Goal: Task Accomplishment & Management: Use online tool/utility

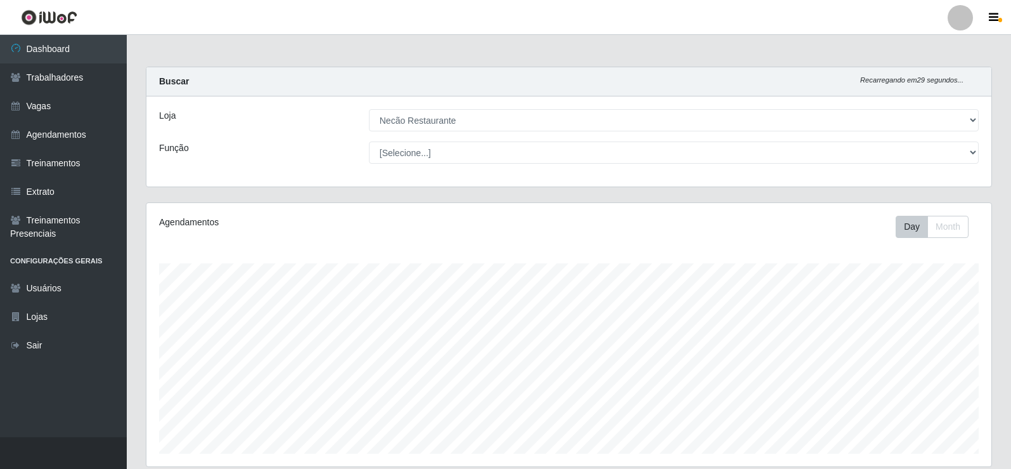
select select "334"
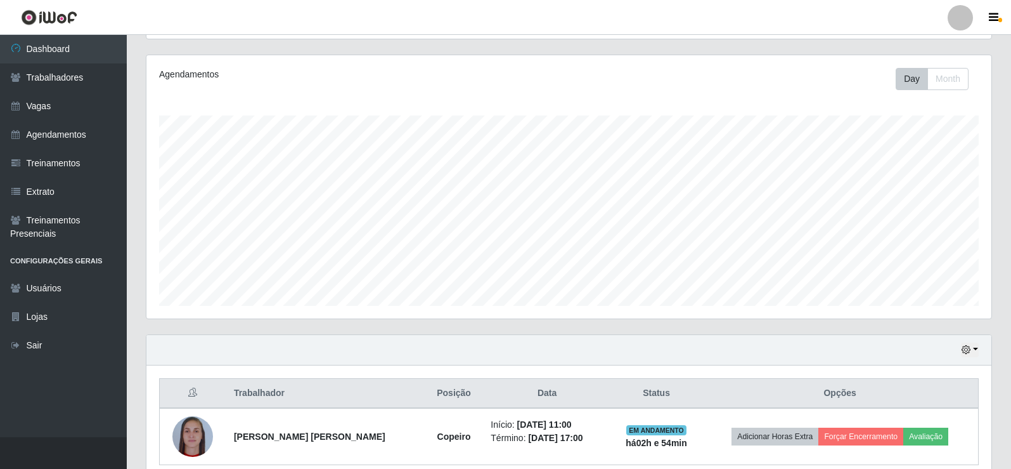
scroll to position [204, 0]
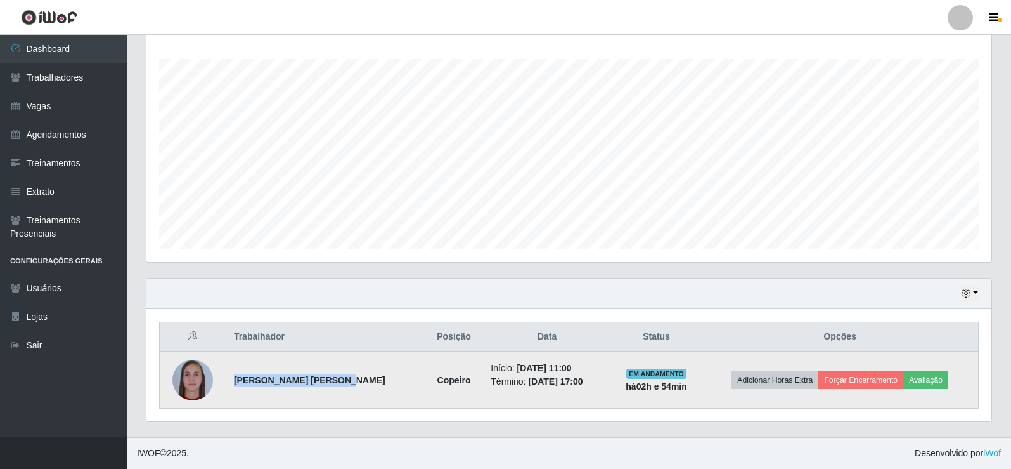
drag, startPoint x: 238, startPoint y: 384, endPoint x: 341, endPoint y: 386, distance: 102.1
click at [341, 386] on td "[PERSON_NAME] [PERSON_NAME]" at bounding box center [325, 379] width 198 height 57
copy strong "[PERSON_NAME] [PERSON_NAME]"
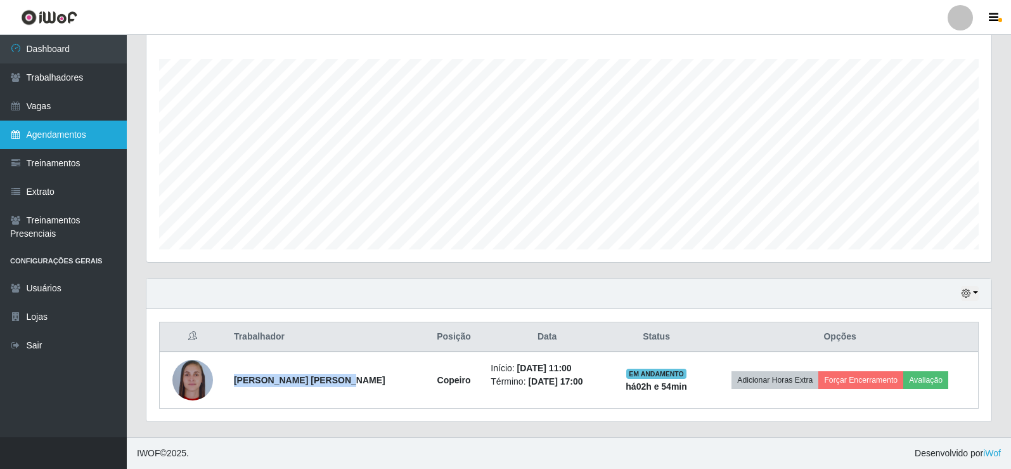
click at [72, 143] on link "Agendamentos" at bounding box center [63, 134] width 127 height 29
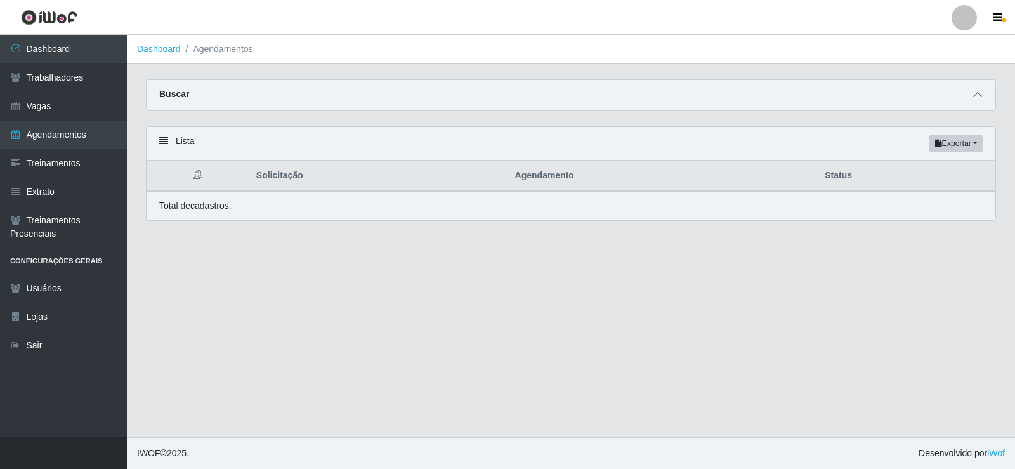
click at [980, 94] on icon at bounding box center [977, 94] width 9 height 9
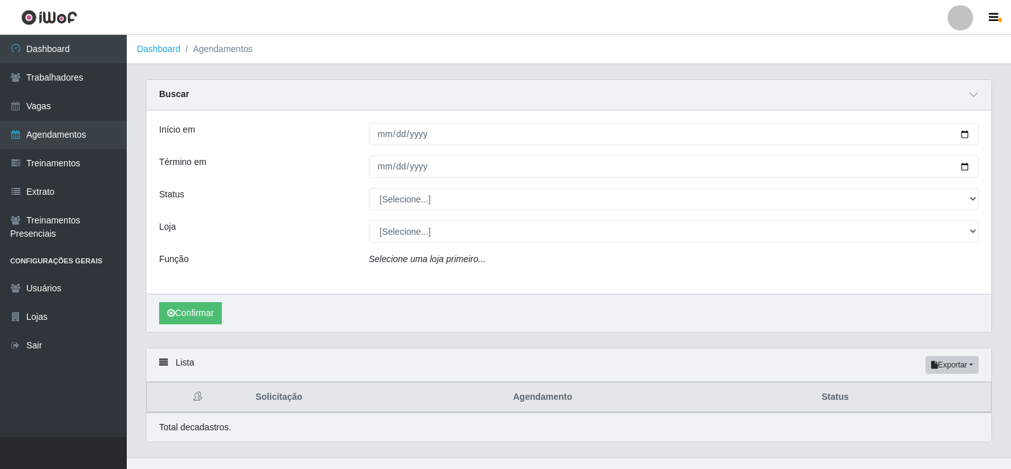
scroll to position [21, 0]
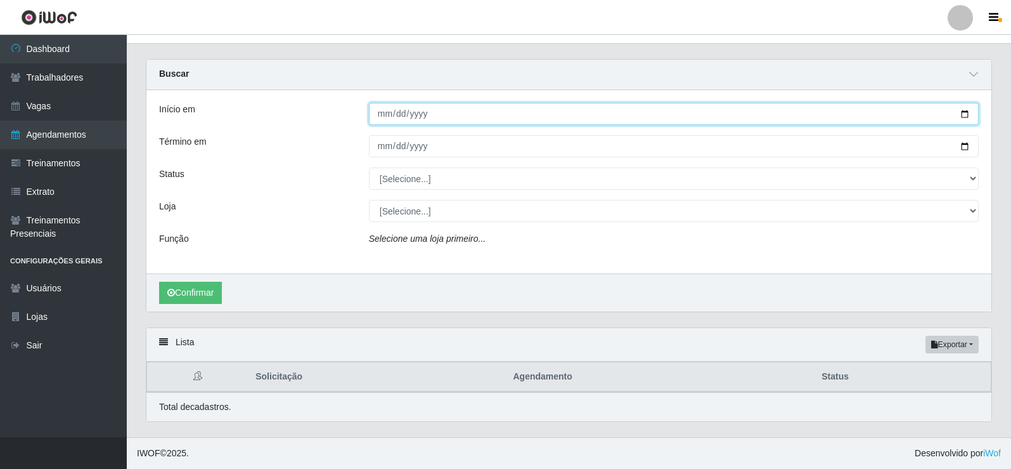
click at [959, 112] on input "Início em" at bounding box center [674, 114] width 610 height 22
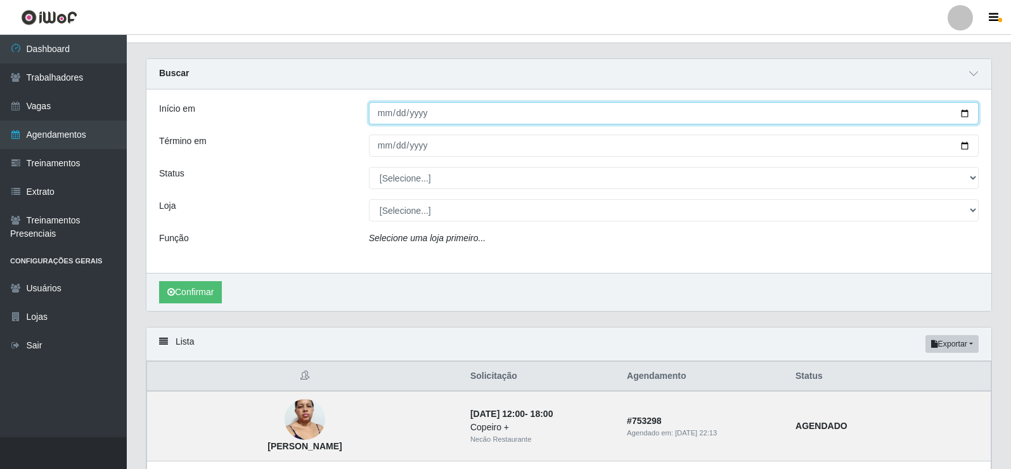
type input "[DATE]"
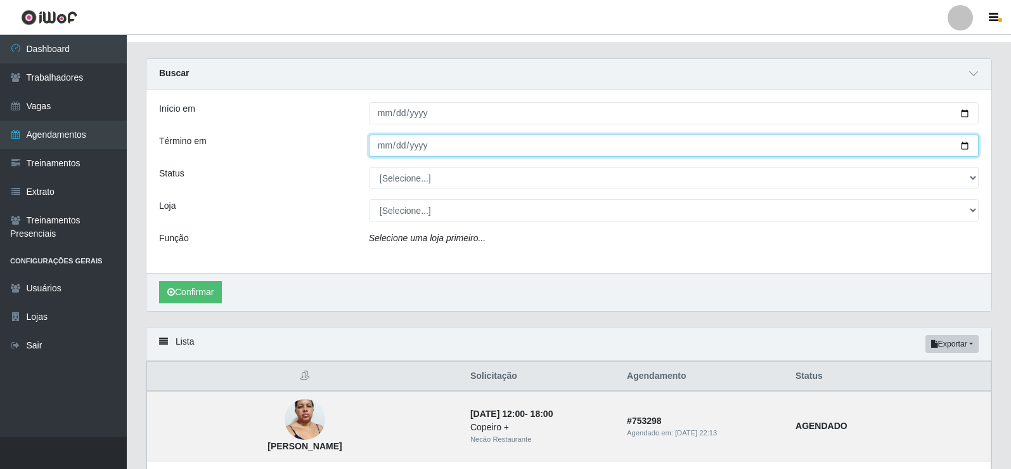
click at [963, 146] on input "Término em" at bounding box center [674, 145] width 610 height 22
type input "2025-10-10"
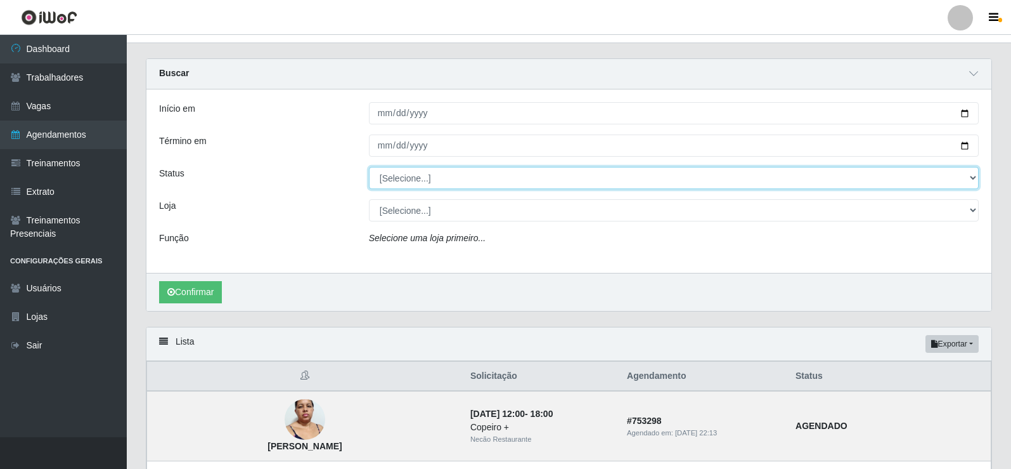
click at [465, 179] on select "[Selecione...] AGENDADO AGUARDANDO LIBERAR EM ANDAMENTO EM REVISÃO FINALIZADO C…" at bounding box center [674, 178] width 610 height 22
select select "AGENDADO"
click at [369, 167] on select "[Selecione...] AGENDADO AGUARDANDO LIBERAR EM ANDAMENTO EM REVISÃO FINALIZADO C…" at bounding box center [674, 178] width 610 height 22
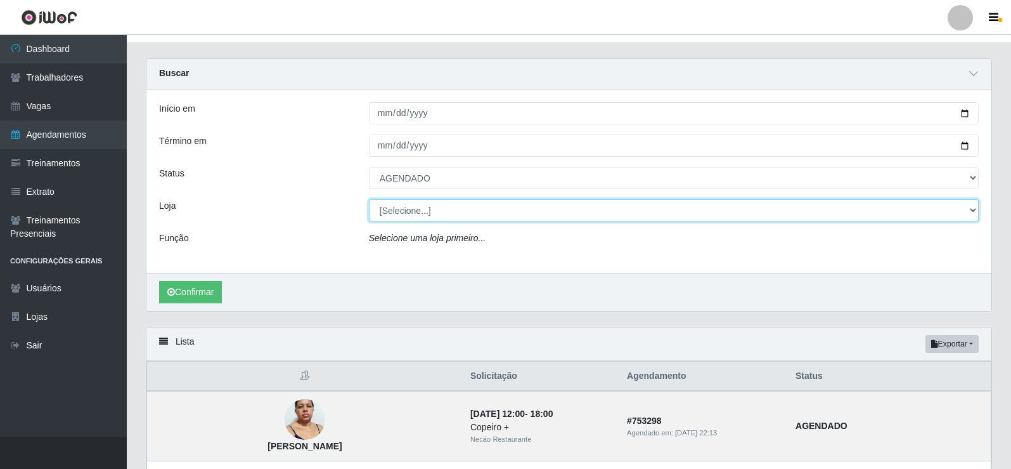
click at [434, 205] on select "[Selecione...] Necão Restaurante" at bounding box center [674, 210] width 610 height 22
select select "334"
click at [369, 200] on select "[Selecione...] Necão Restaurante" at bounding box center [674, 210] width 610 height 22
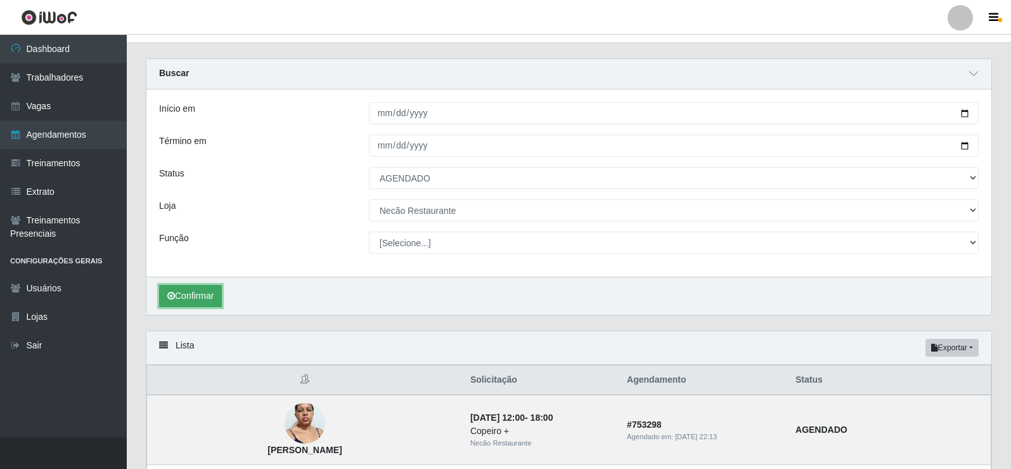
click at [208, 296] on button "Confirmar" at bounding box center [190, 296] width 63 height 22
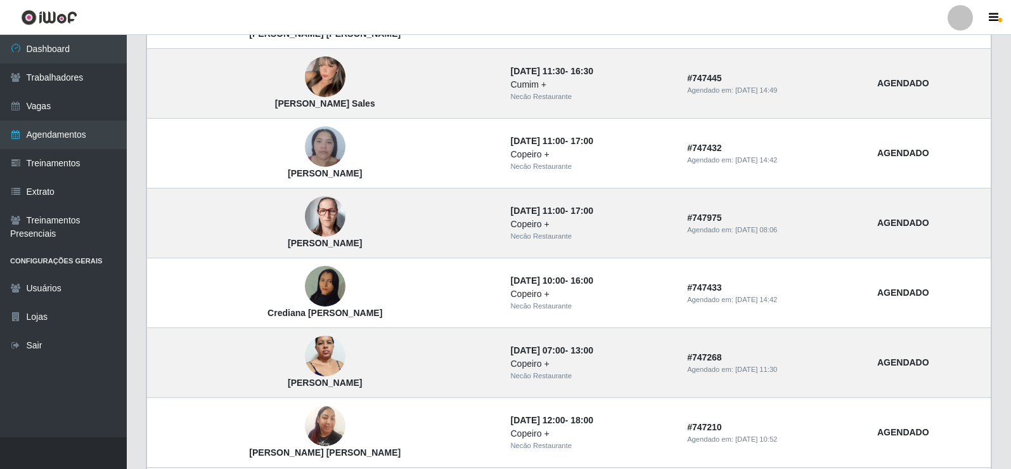
scroll to position [1080, 0]
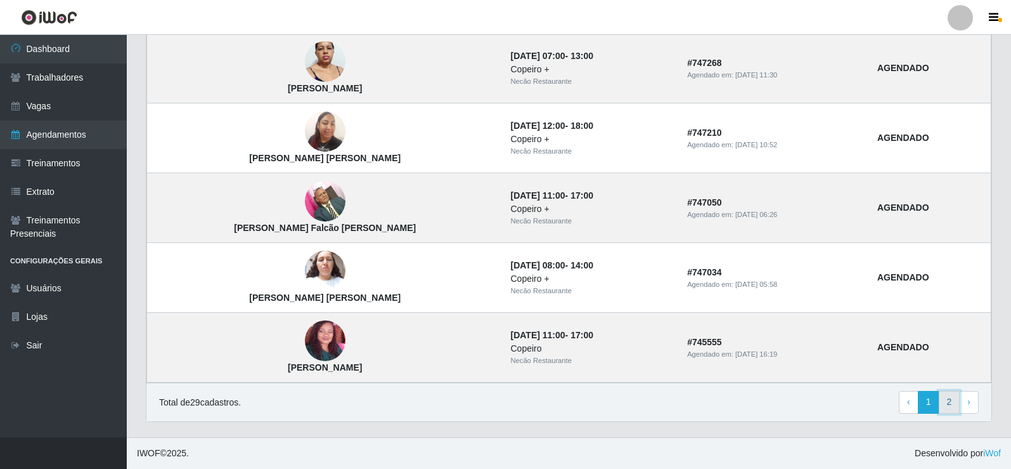
click at [955, 406] on link "2" at bounding box center [950, 402] width 22 height 23
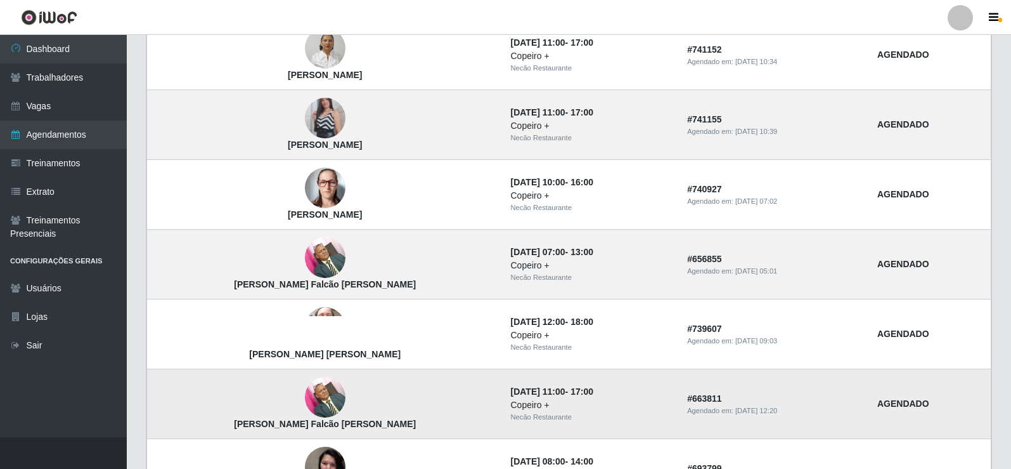
scroll to position [786, 0]
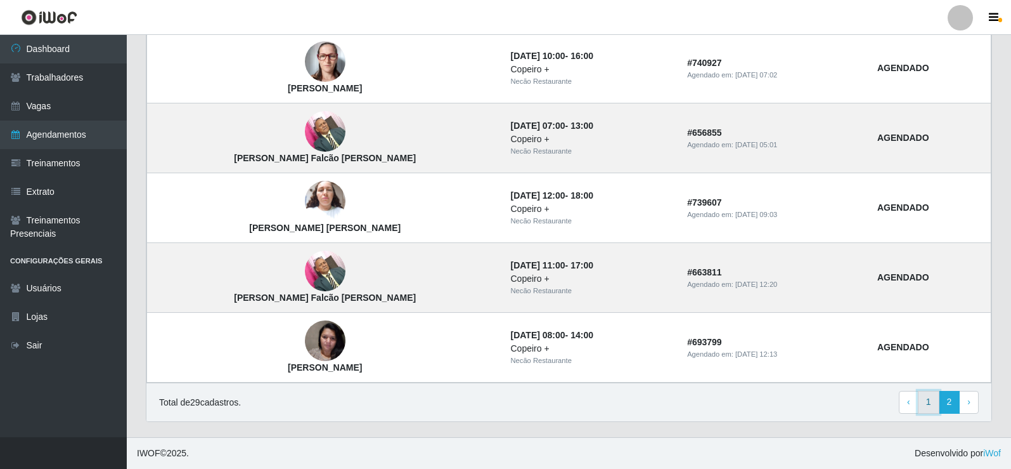
click at [926, 394] on link "1" at bounding box center [929, 402] width 22 height 23
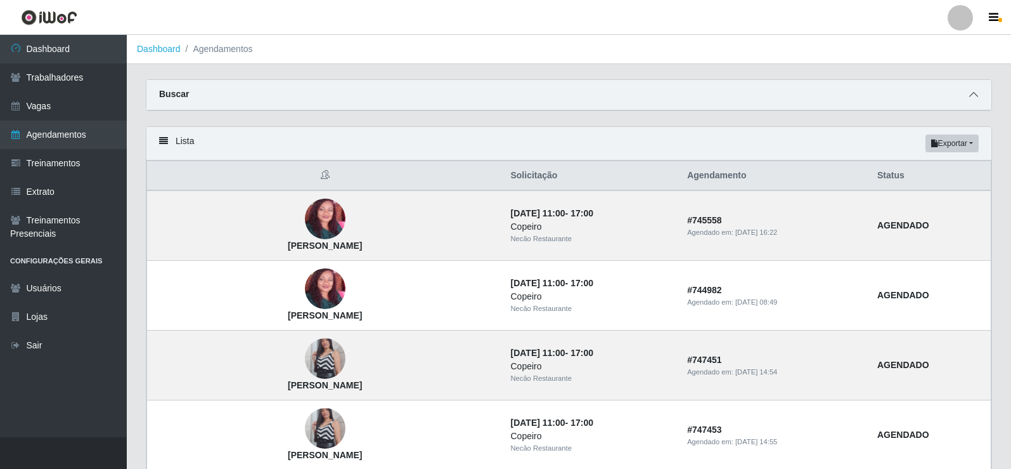
click at [978, 99] on icon at bounding box center [974, 94] width 9 height 9
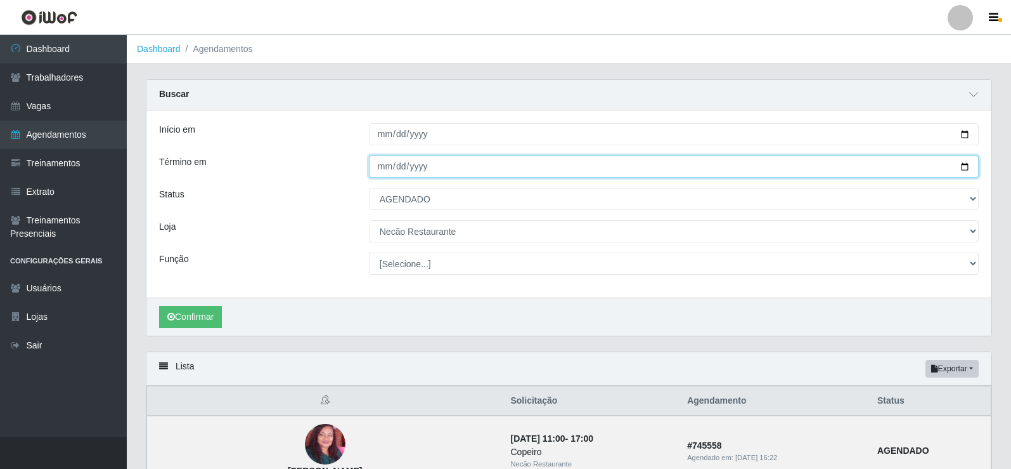
click at [968, 165] on input "2025-10-10" at bounding box center [674, 166] width 610 height 22
type input "[DATE]"
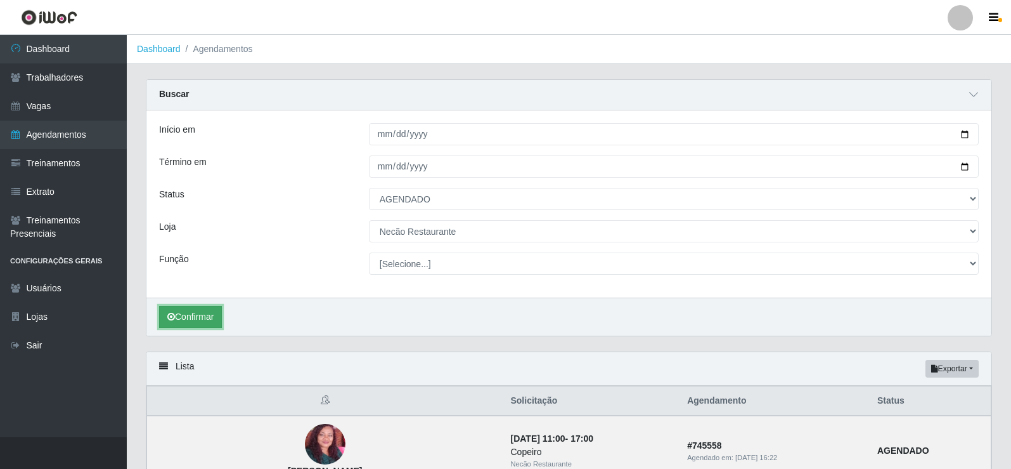
click at [165, 319] on button "Confirmar" at bounding box center [190, 317] width 63 height 22
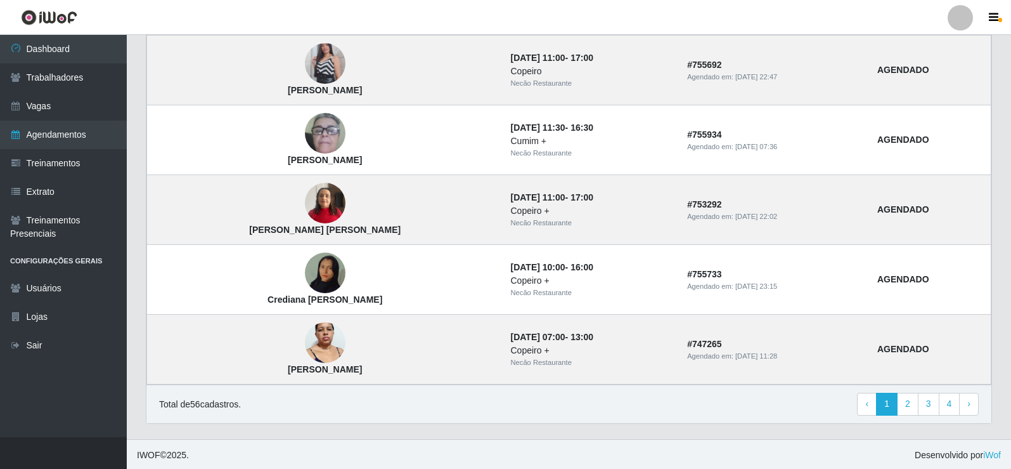
scroll to position [1080, 0]
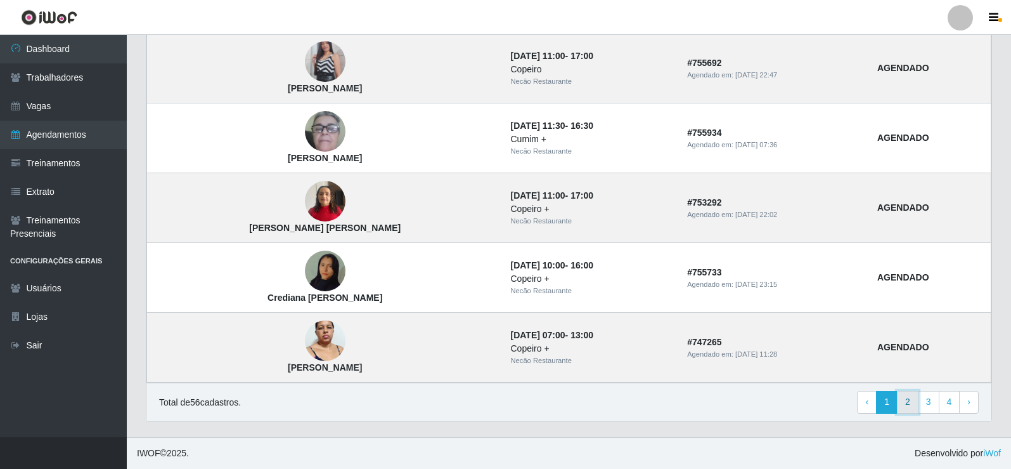
click at [904, 405] on link "2" at bounding box center [908, 402] width 22 height 23
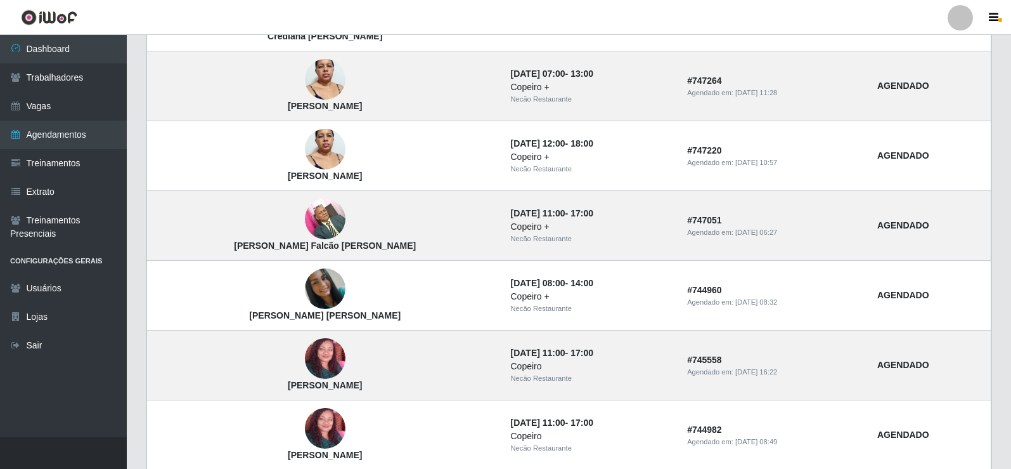
scroll to position [824, 0]
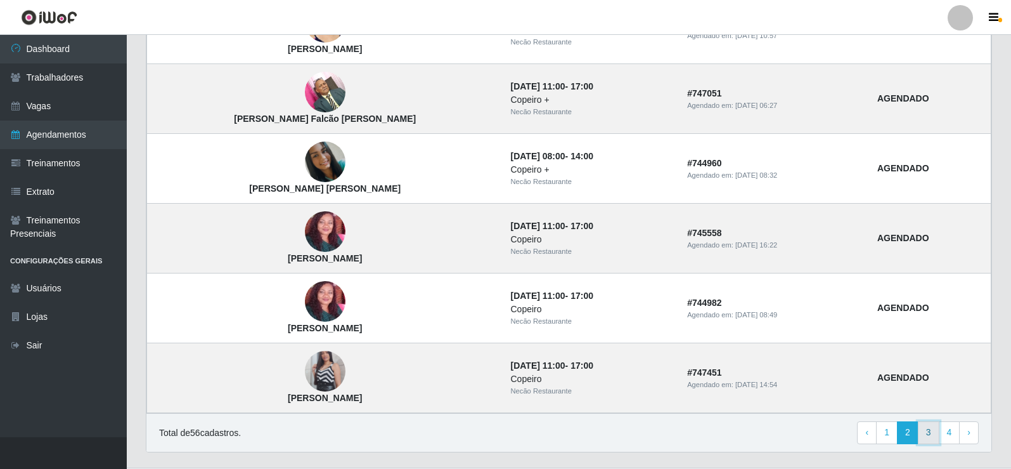
click at [922, 432] on link "3" at bounding box center [929, 432] width 22 height 23
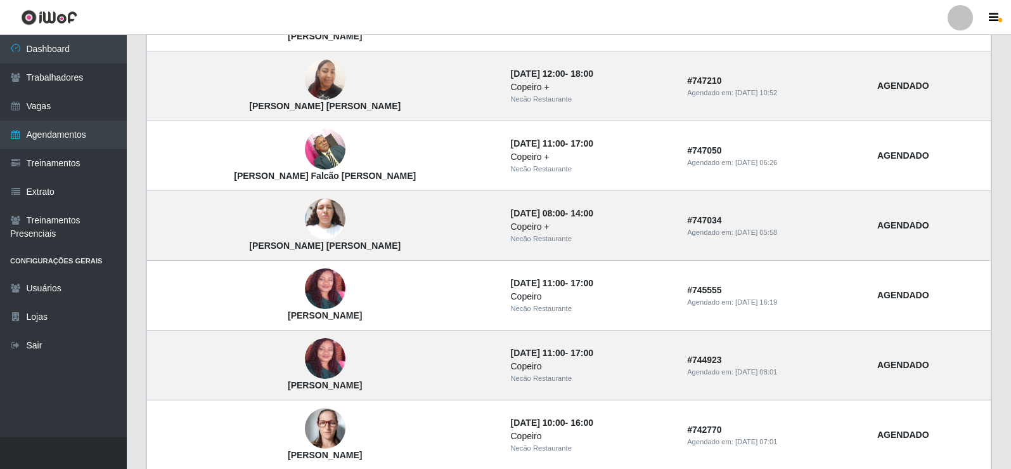
scroll to position [824, 0]
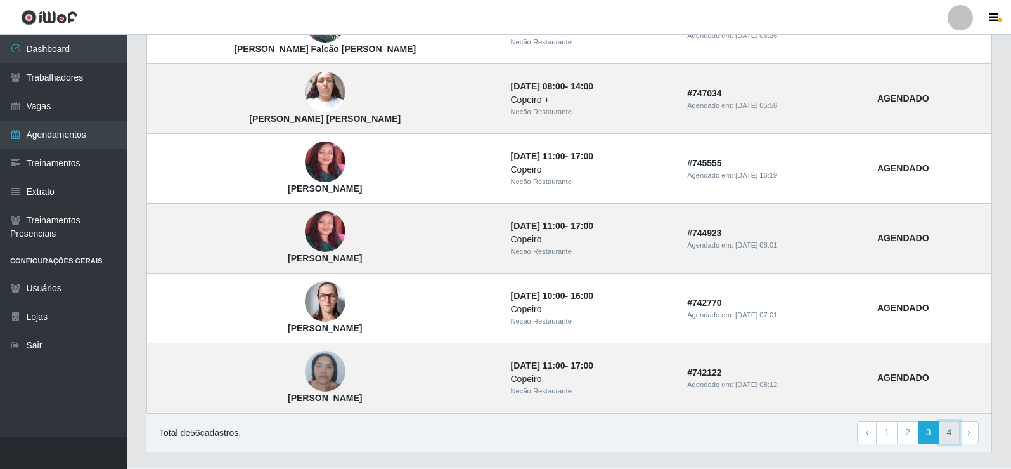
click at [953, 432] on link "4" at bounding box center [950, 432] width 22 height 23
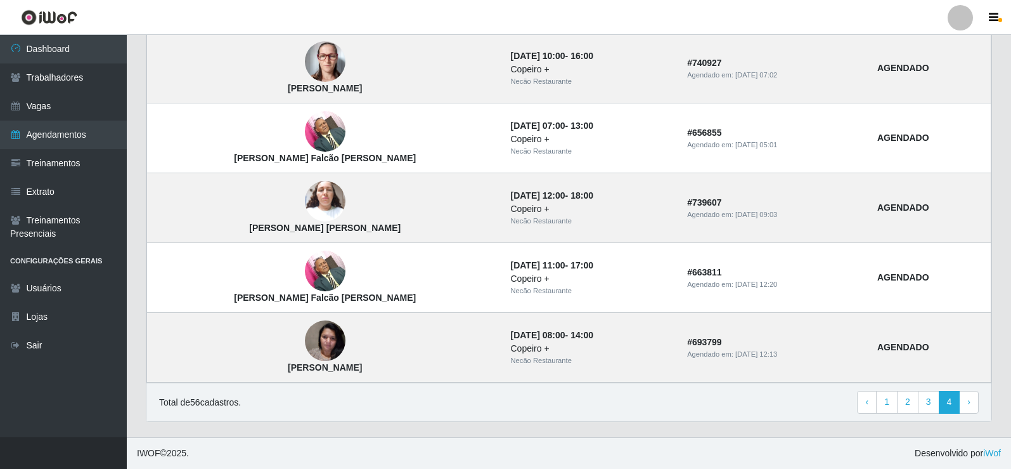
scroll to position [133, 0]
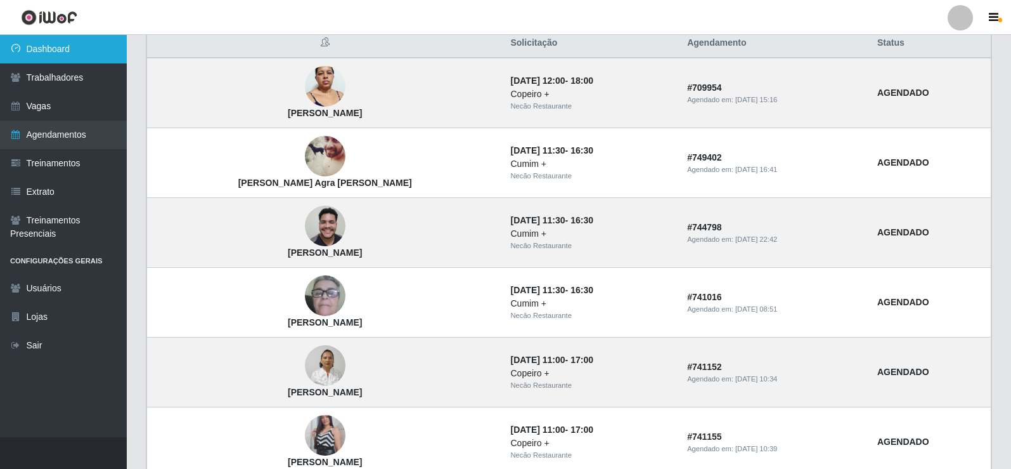
click at [68, 49] on link "Dashboard" at bounding box center [63, 49] width 127 height 29
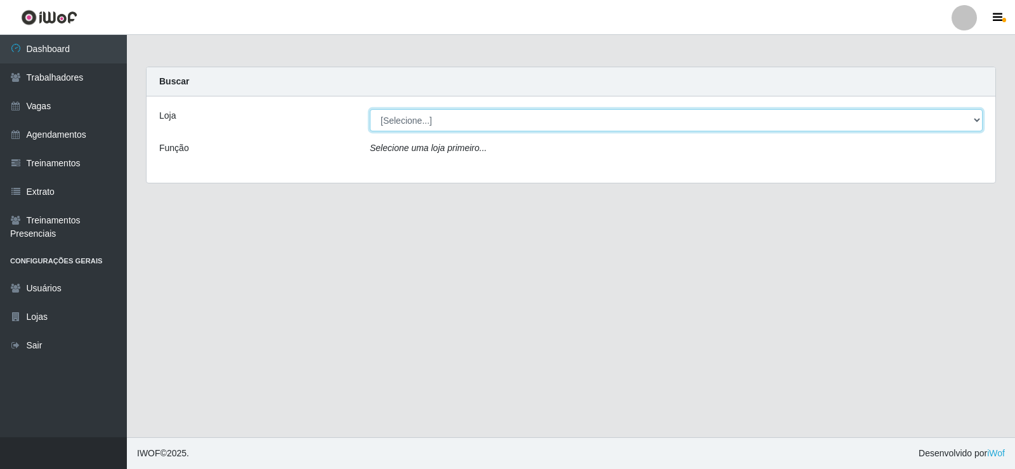
click at [912, 119] on select "[Selecione...] Necão Restaurante" at bounding box center [676, 120] width 613 height 22
click at [370, 109] on select "[Selecione...] Necão Restaurante" at bounding box center [676, 120] width 613 height 22
click at [539, 121] on select "[Selecione...] Necão Restaurante" at bounding box center [676, 120] width 613 height 22
select select "334"
click at [370, 109] on select "[Selecione...] Necão Restaurante" at bounding box center [676, 120] width 613 height 22
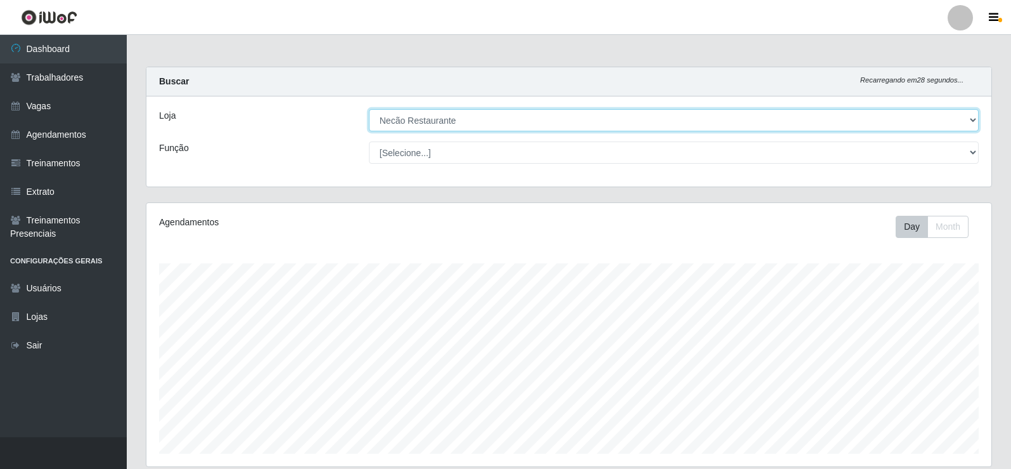
scroll to position [204, 0]
